Goal: Information Seeking & Learning: Learn about a topic

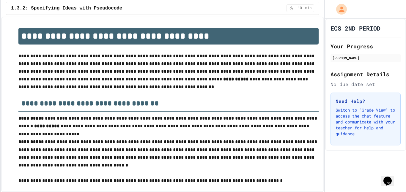
scroll to position [1139, 0]
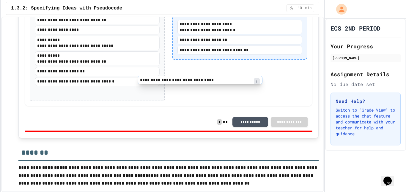
drag, startPoint x: 115, startPoint y: 70, endPoint x: 225, endPoint y: 87, distance: 111.0
click at [225, 87] on div "**********" at bounding box center [169, 37] width 288 height 139
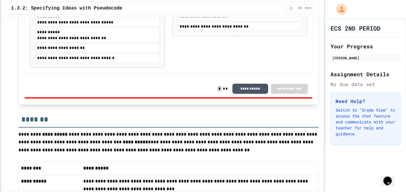
scroll to position [1155, 0]
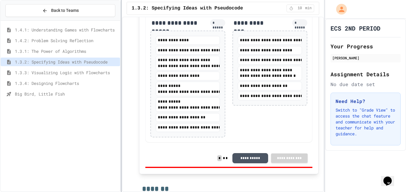
click at [122, 86] on div at bounding box center [121, 96] width 1 height 192
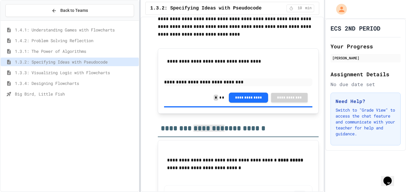
scroll to position [1411, 0]
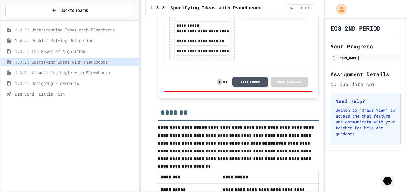
click at [53, 73] on span "1.3.3: Visualizing Logic with Flowcharts" at bounding box center [76, 73] width 122 height 6
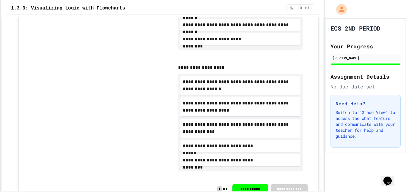
scroll to position [194, 0]
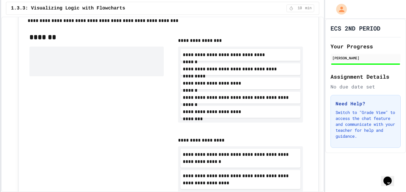
click at [0, 110] on div "**********" at bounding box center [203, 96] width 406 height 192
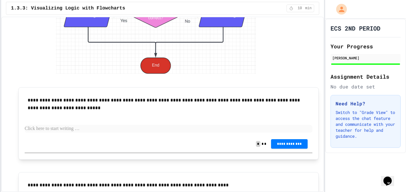
scroll to position [1248, 0]
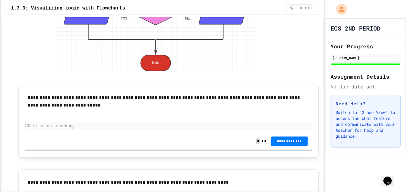
click at [143, 129] on p at bounding box center [169, 127] width 288 height 8
click at [178, 126] on p at bounding box center [169, 127] width 288 height 8
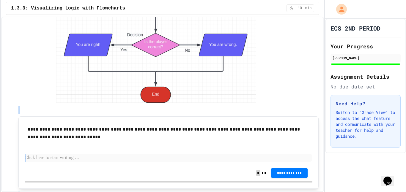
scroll to position [1240, 0]
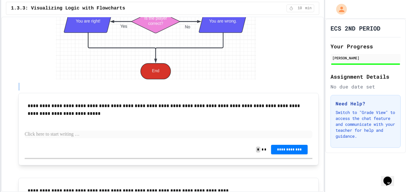
drag, startPoint x: 18, startPoint y: 82, endPoint x: 255, endPoint y: 45, distance: 239.9
click at [255, 45] on div "**********" at bounding box center [168, 182] width 300 height 2788
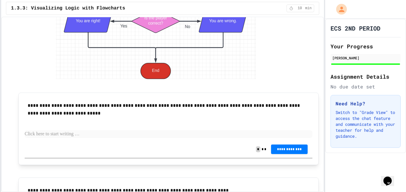
scroll to position [1240, 0]
